Goal: Task Accomplishment & Management: Manage account settings

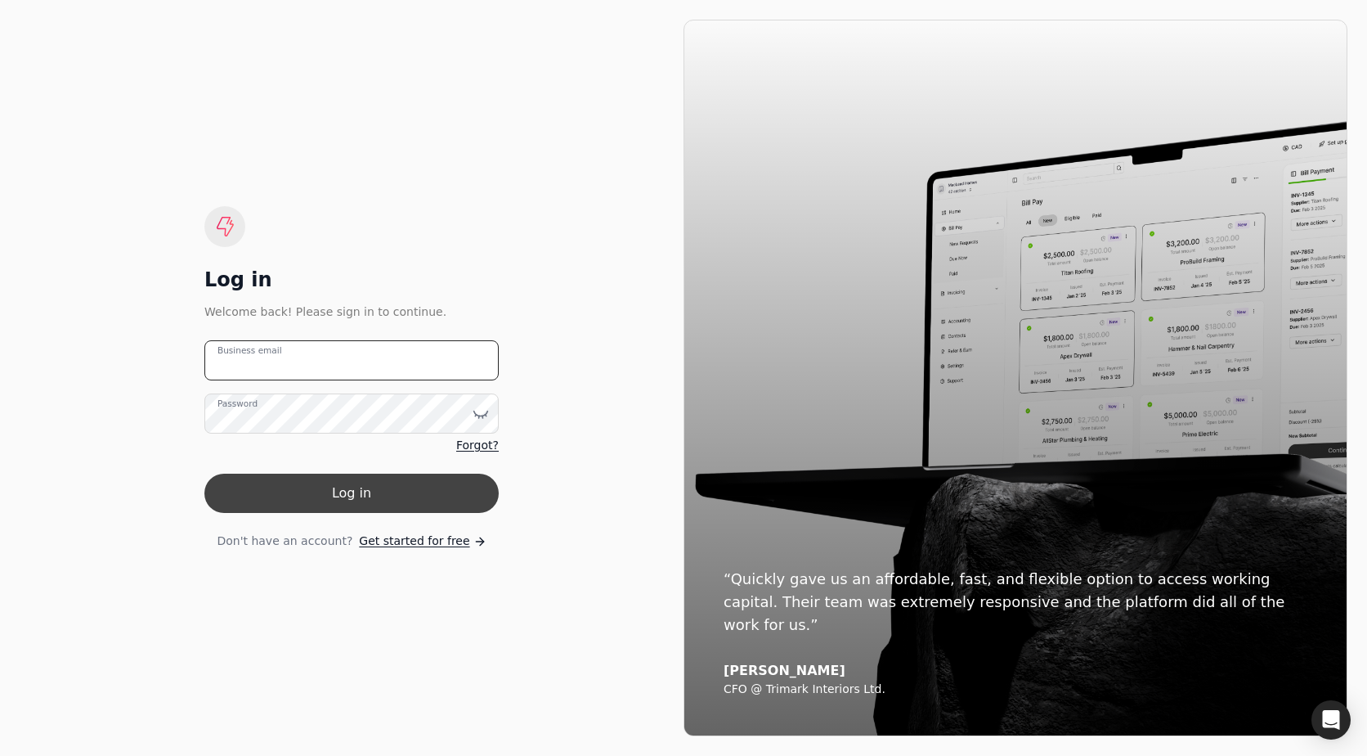
type email "[EMAIL_ADDRESS][DOMAIN_NAME]"
click at [337, 495] on button "Log in" at bounding box center [351, 493] width 294 height 39
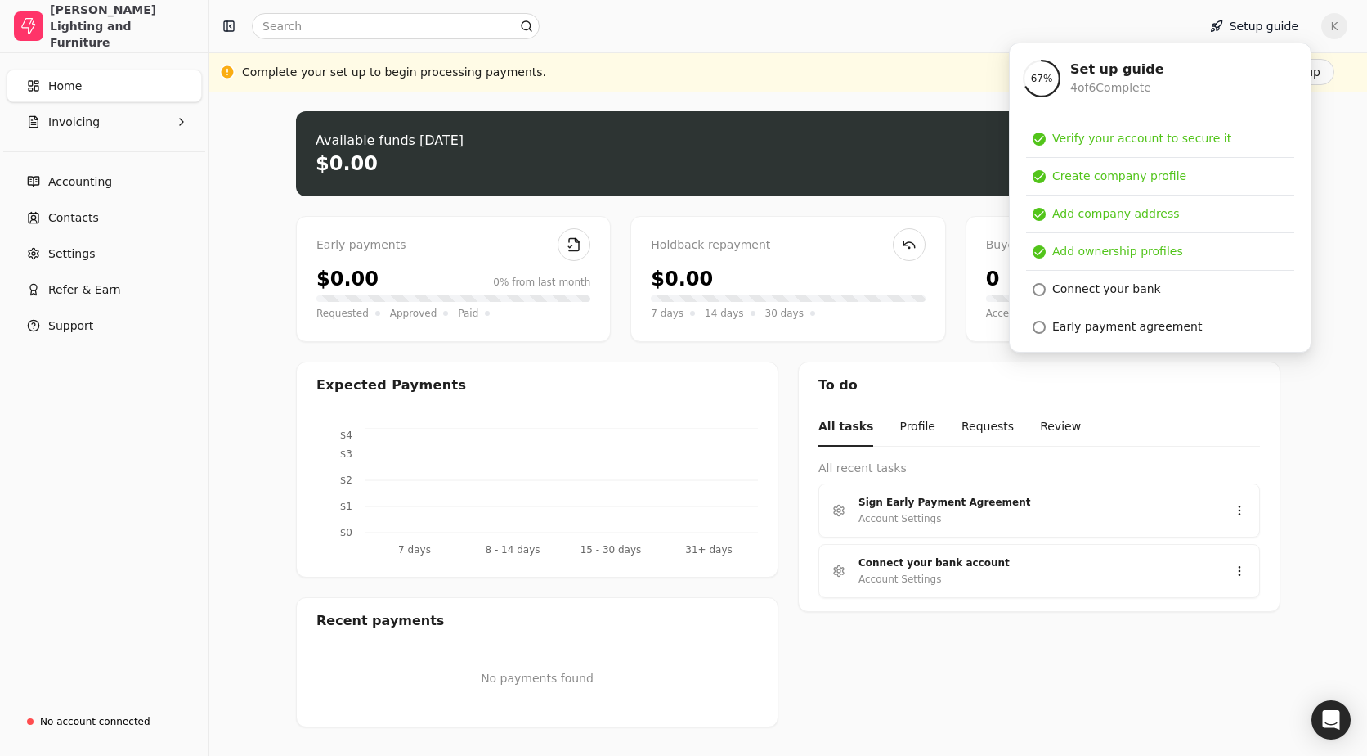
drag, startPoint x: 781, startPoint y: 209, endPoint x: 594, endPoint y: 187, distance: 188.6
click at [781, 209] on div "Upload file: Drag your invoice here to upload or browse for files Available fun…" at bounding box center [788, 419] width 985 height 616
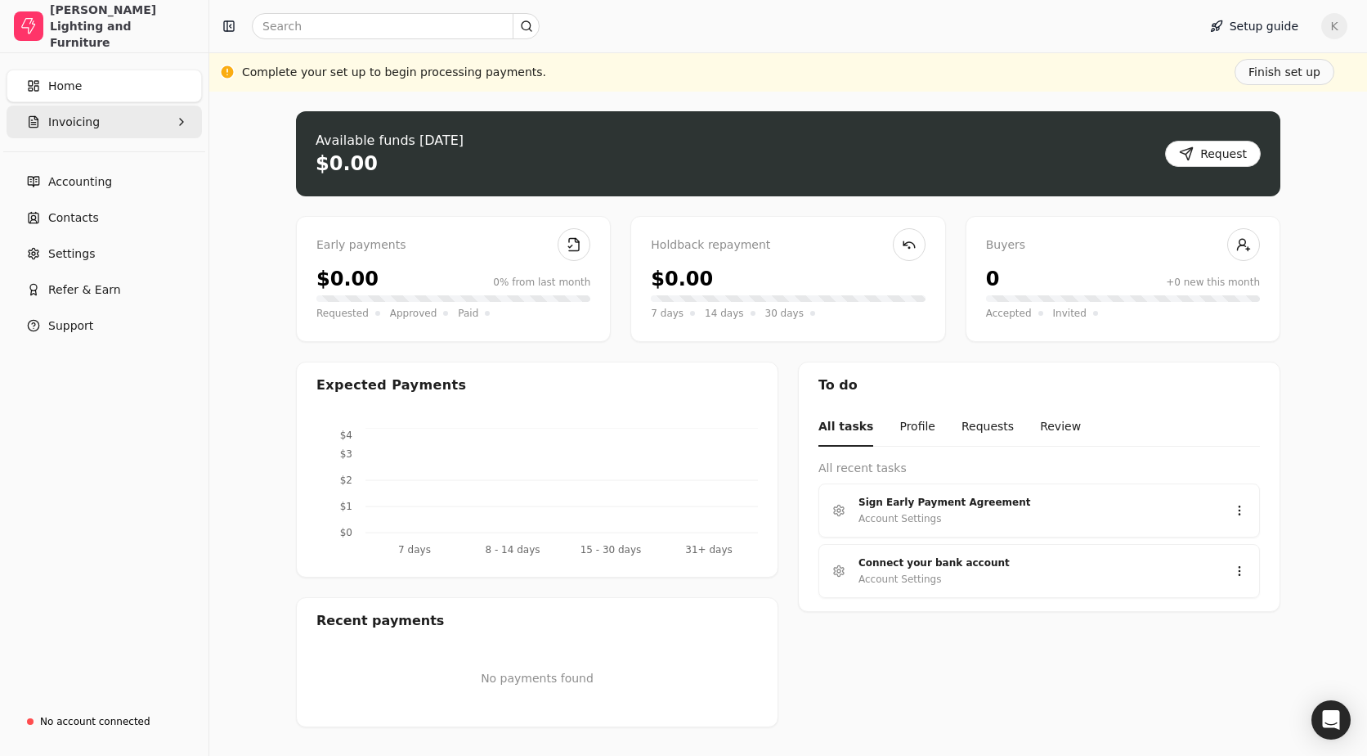
click at [109, 118] on button "Invoicing" at bounding box center [104, 122] width 195 height 33
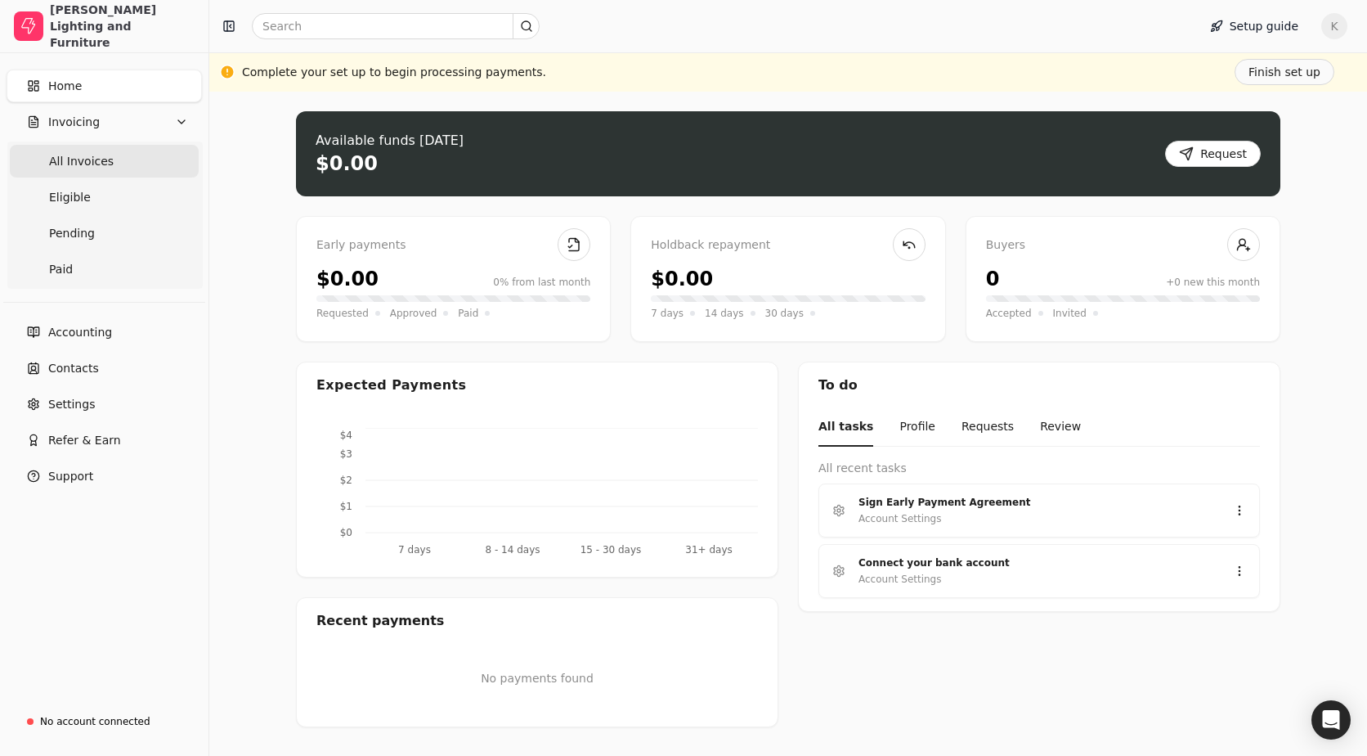
click at [122, 164] on Invoices "All Invoices" at bounding box center [104, 161] width 189 height 33
